Goal: Transaction & Acquisition: Purchase product/service

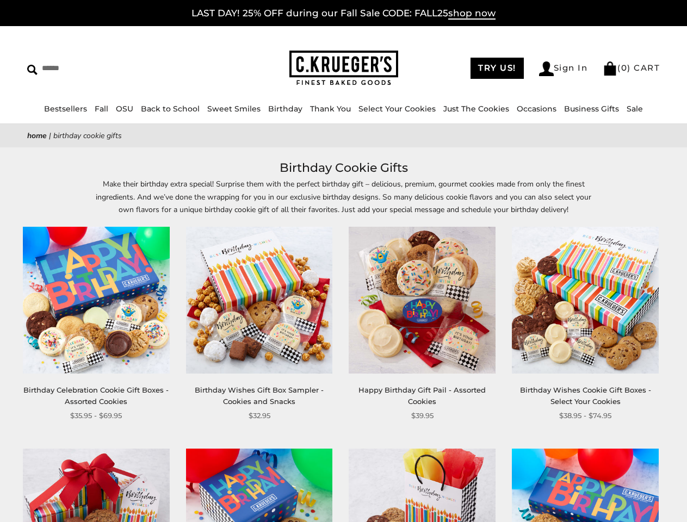
click at [343, 261] on div "**********" at bounding box center [413, 324] width 163 height 195
click at [100, 68] on input "Search" at bounding box center [99, 68] width 145 height 17
click at [532, 109] on link "Occasions" at bounding box center [537, 109] width 40 height 10
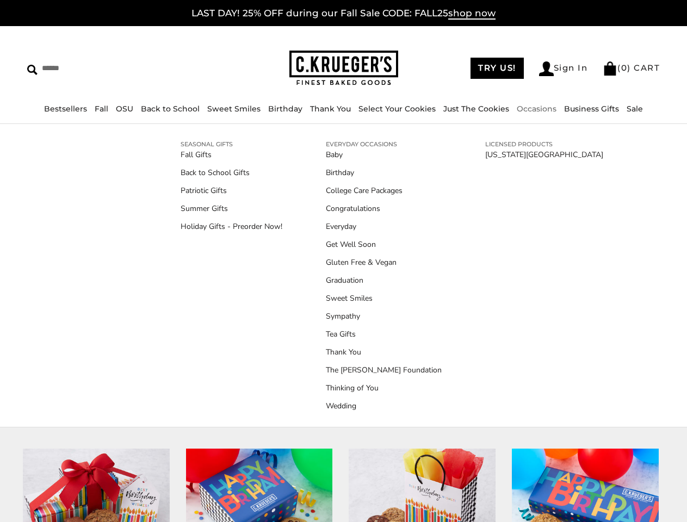
click at [343, 340] on div "**********" at bounding box center [413, 324] width 163 height 195
